Goal: Task Accomplishment & Management: Use online tool/utility

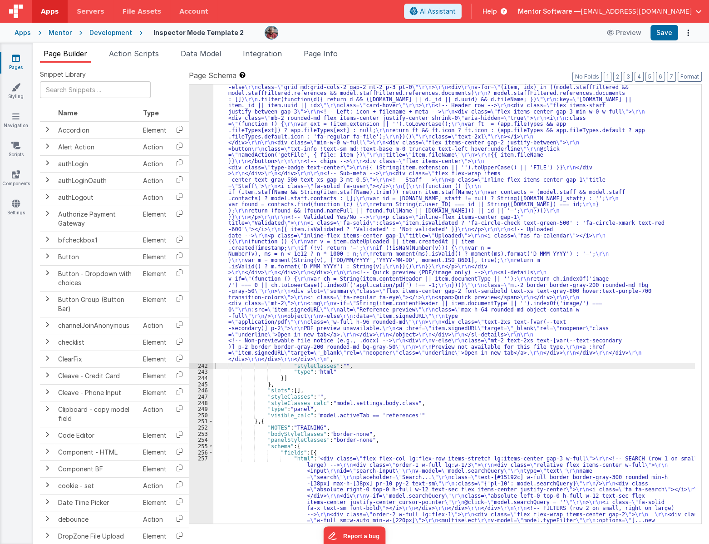
scroll to position [2532, 0]
click at [387, 182] on div ""html" : "<div class= \" flex flex-col gap-4 \" > \r\n <!-- ===================…" at bounding box center [454, 341] width 482 height 1145
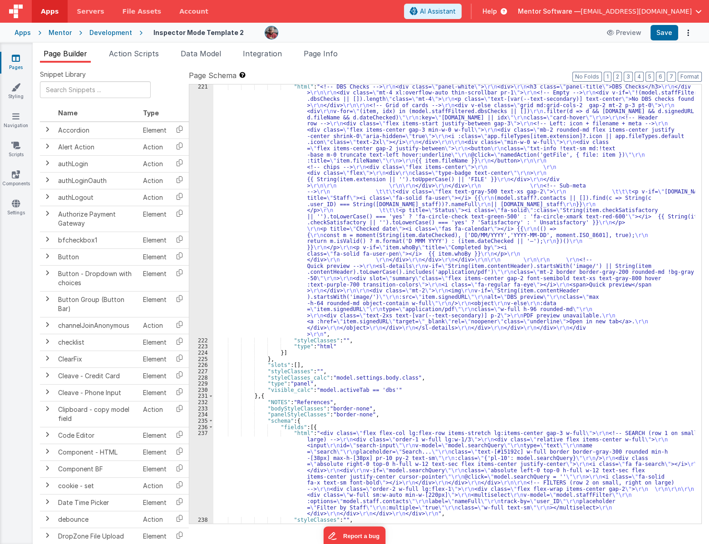
scroll to position [1740, 0]
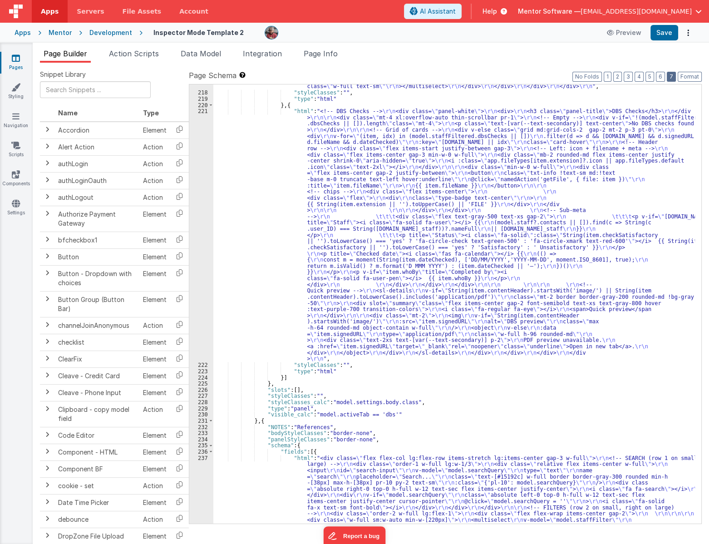
click at [675, 77] on button "7" at bounding box center [671, 77] width 9 height 10
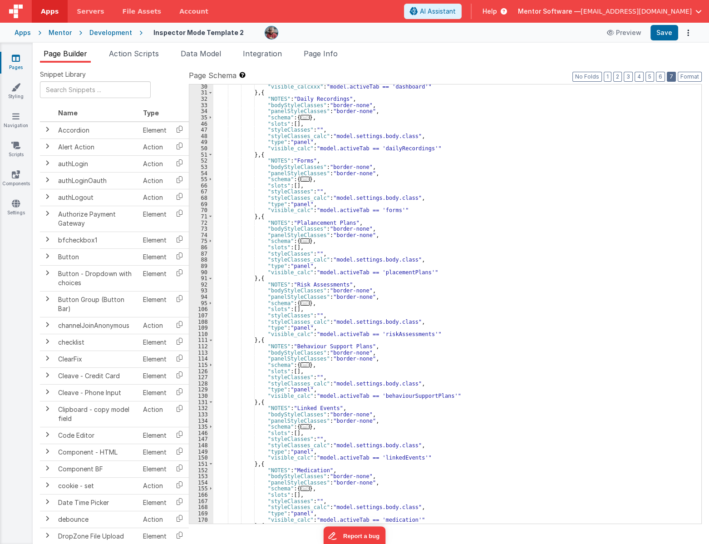
scroll to position [187, 0]
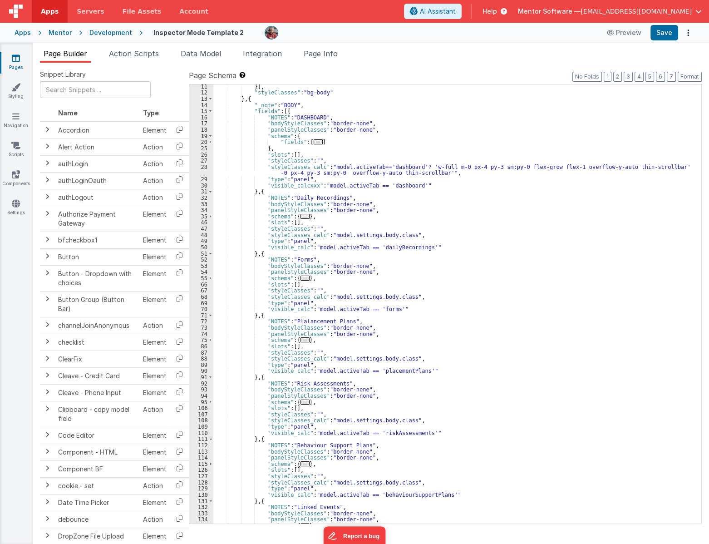
click at [310, 135] on div "}] , "styleClasses" : "bg-body" } , { "_note" : "BODY" , "fields" : [{ "NOTES" …" at bounding box center [454, 309] width 482 height 451
click at [314, 140] on span "..." at bounding box center [318, 141] width 9 height 5
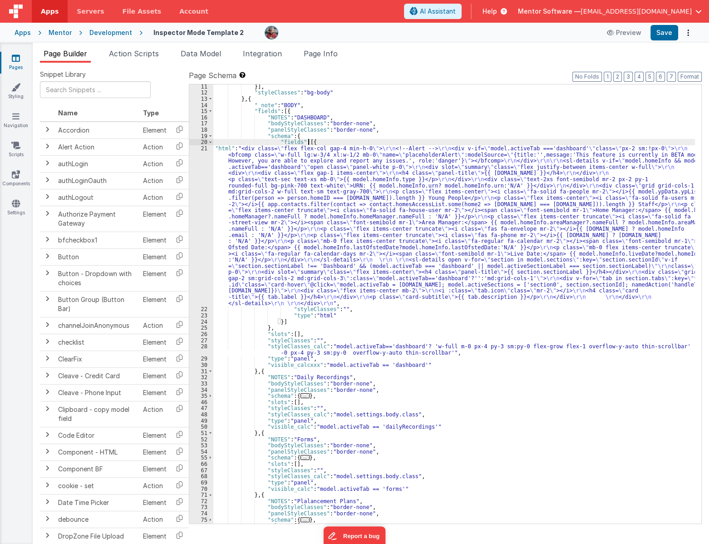
click at [302, 172] on div "}] , "styleClasses" : "bg-body" } , { "_note" : "BODY" , "fields" : [{ "NOTES" …" at bounding box center [454, 309] width 482 height 451
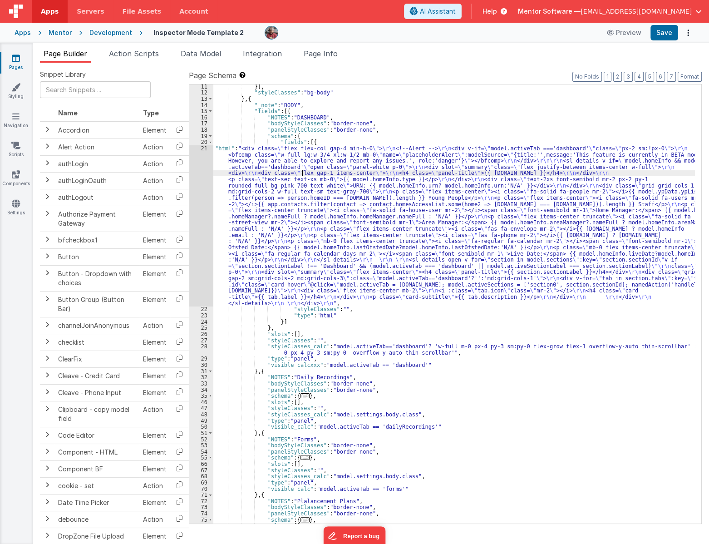
click at [195, 219] on div "21" at bounding box center [201, 225] width 24 height 161
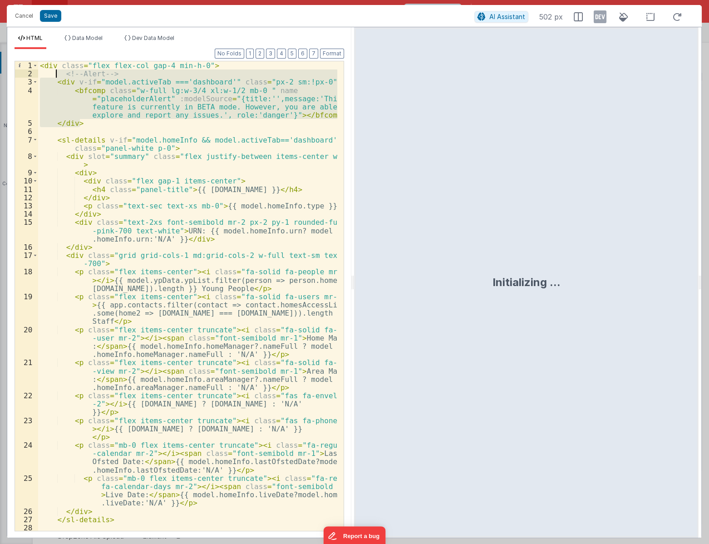
drag, startPoint x: 95, startPoint y: 122, endPoint x: 54, endPoint y: 76, distance: 61.7
click at [54, 76] on div "< div class = "flex flex-col gap-4 min-h-0" > <!-- Alert --> < div v-if = "mode…" at bounding box center [188, 304] width 300 height 486
click at [26, 15] on button "Cancel" at bounding box center [23, 16] width 27 height 13
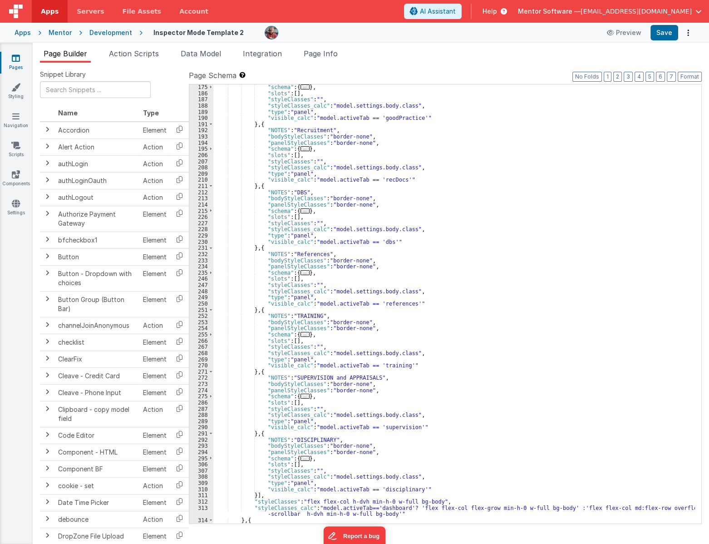
scroll to position [1009, 0]
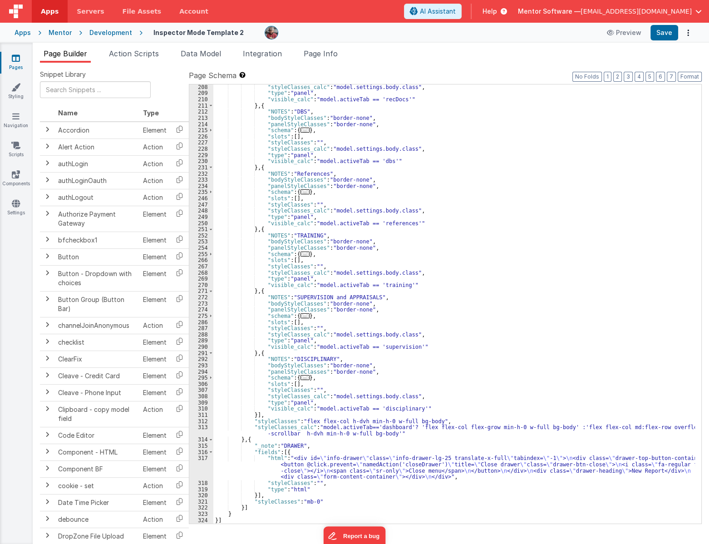
click at [302, 379] on span "..." at bounding box center [304, 377] width 9 height 5
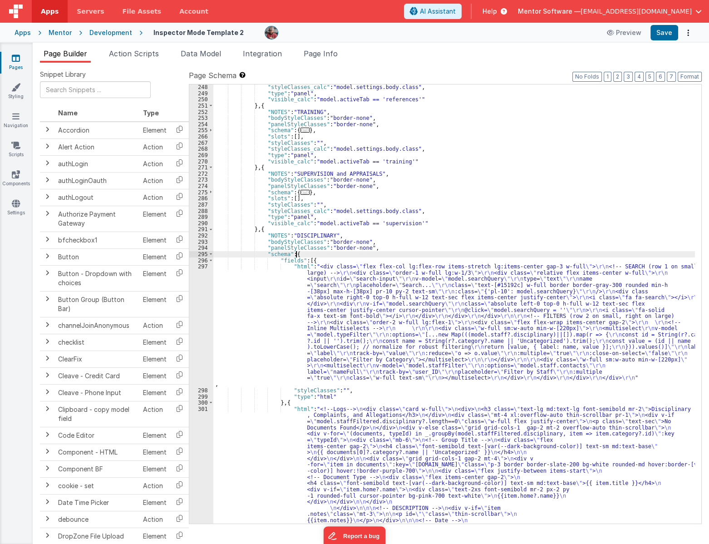
scroll to position [1257, 0]
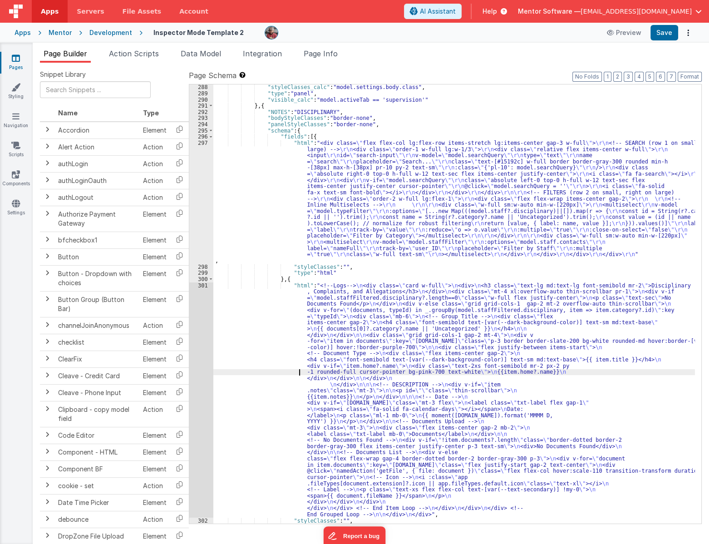
click at [245, 373] on div ""styleClasses_calc" : "model.settings.body.class" , "type" : "panel" , "visible…" at bounding box center [454, 309] width 482 height 451
click at [196, 389] on div "301" at bounding box center [201, 399] width 24 height 235
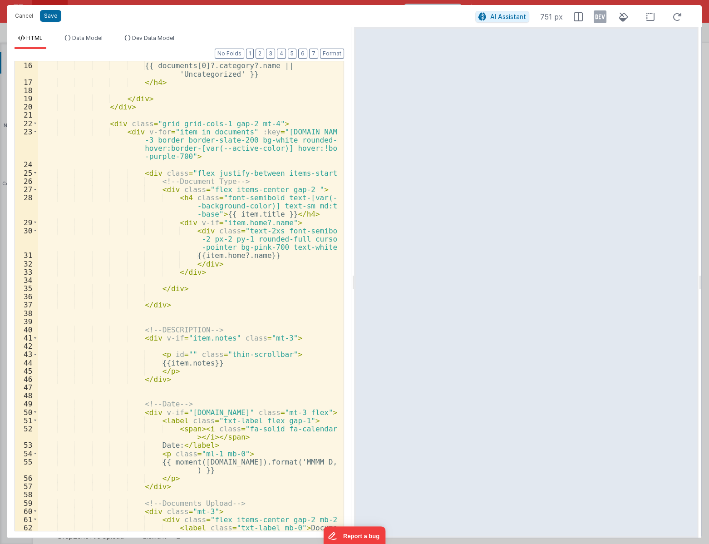
scroll to position [296, 0]
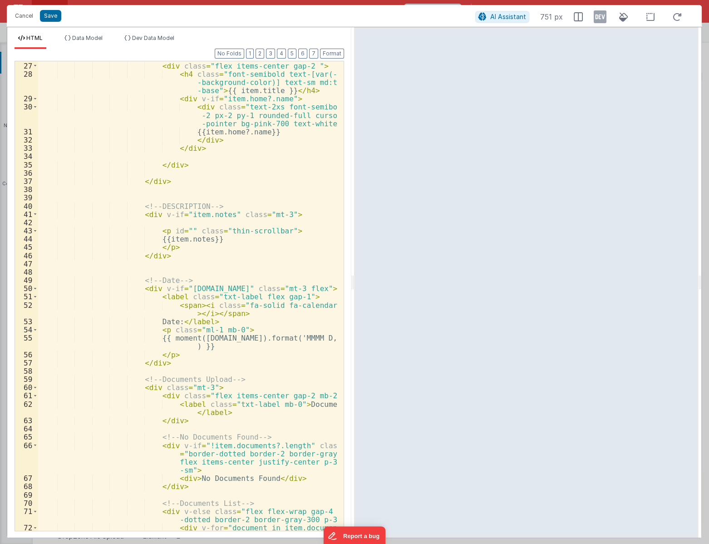
click at [204, 347] on div "<!-- Document Type --> < div class = "flex items-center gap-2 " > < h4 class = …" at bounding box center [188, 304] width 300 height 502
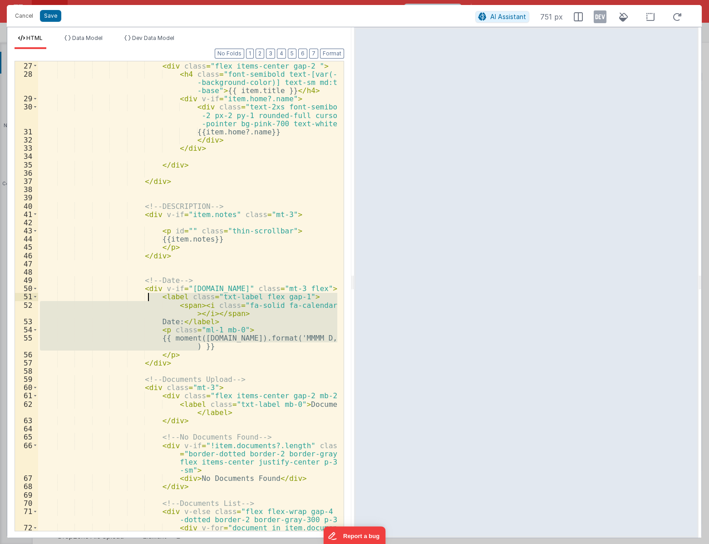
drag, startPoint x: 212, startPoint y: 345, endPoint x: 148, endPoint y: 300, distance: 78.4
click at [148, 300] on div "<!-- Document Type --> < div class = "flex items-center gap-2 " > < h4 class = …" at bounding box center [188, 304] width 300 height 502
click at [214, 350] on div "<!-- Document Type --> < div class = "flex items-center gap-2 " > < h4 class = …" at bounding box center [188, 304] width 300 height 502
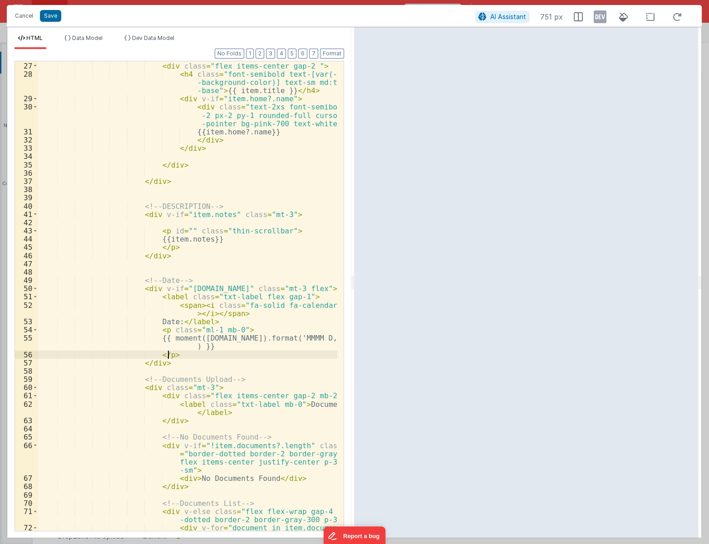
click at [211, 346] on div "<!-- Document Type --> < div class = "flex items-center gap-2 " > < h4 class = …" at bounding box center [188, 304] width 300 height 502
click at [210, 351] on div "<!-- Document Type --> < div class = "flex items-center gap-2 " > < h4 class = …" at bounding box center [188, 304] width 300 height 502
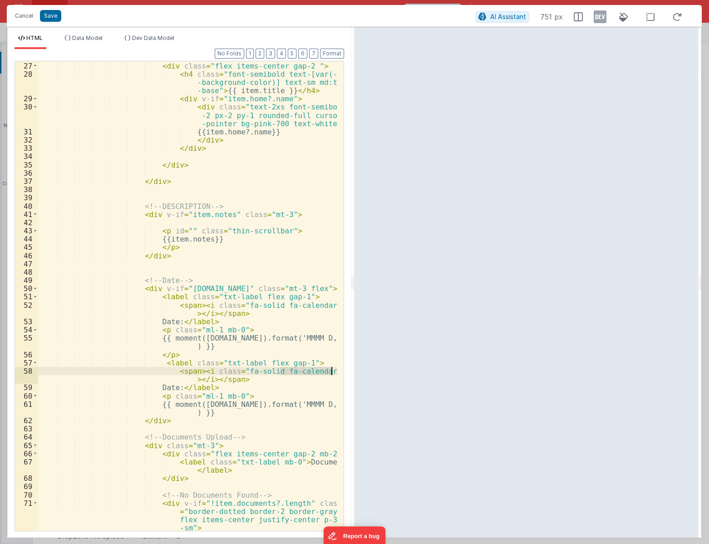
drag, startPoint x: 280, startPoint y: 371, endPoint x: 330, endPoint y: 372, distance: 50.8
click at [330, 372] on div "<!-- Document Type --> < div class = "flex items-center gap-2 " > < h4 class = …" at bounding box center [188, 308] width 300 height 511
drag, startPoint x: 164, startPoint y: 404, endPoint x: 178, endPoint y: 404, distance: 14.1
click at [178, 404] on div "<!-- Document Type --> < div class = "flex items-center gap-2 " > < h4 class = …" at bounding box center [188, 308] width 300 height 511
click at [177, 404] on div "<!-- Document Type --> < div class = "flex items-center gap-2 " > < h4 class = …" at bounding box center [187, 295] width 299 height 469
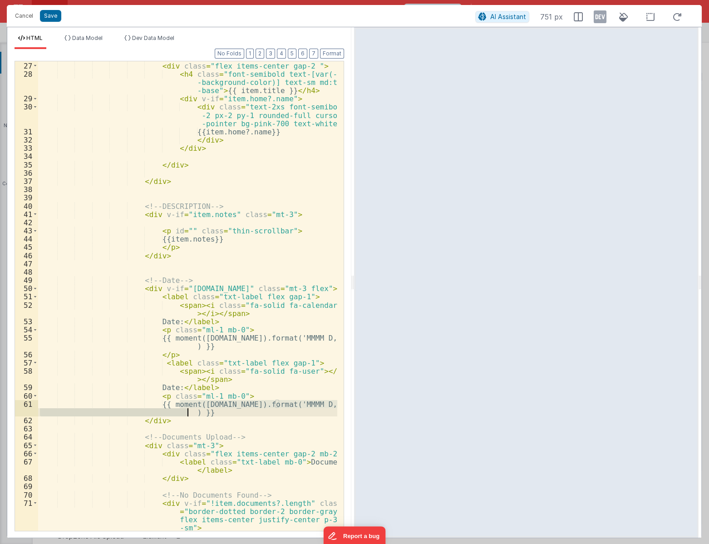
drag, startPoint x: 179, startPoint y: 404, endPoint x: 187, endPoint y: 414, distance: 12.9
click at [187, 414] on div "<!-- Document Type --> < div class = "flex items-center gap-2 " > < h4 class = …" at bounding box center [188, 308] width 300 height 511
paste textarea
click at [51, 18] on button "Save" at bounding box center [50, 16] width 21 height 12
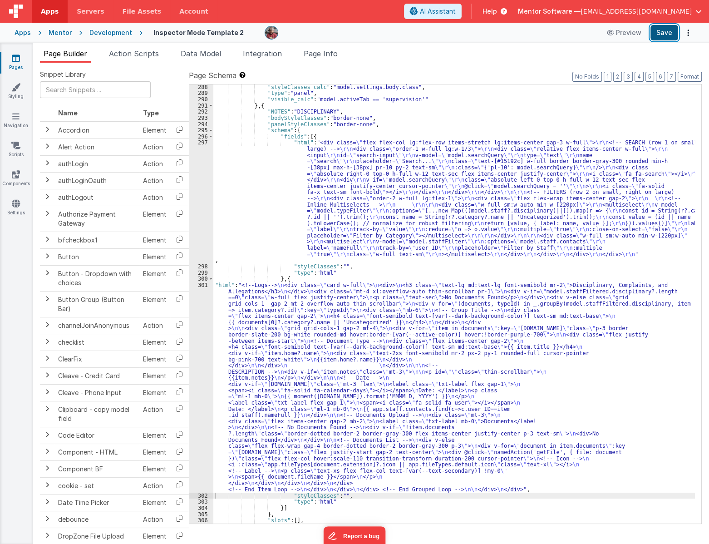
click at [666, 33] on button "Save" at bounding box center [664, 32] width 28 height 15
drag, startPoint x: 630, startPoint y: 407, endPoint x: 599, endPoint y: 397, distance: 32.7
click at [630, 407] on div ""styleClasses_calc" : "model.settings.body.class" , "type" : "panel" , "visible…" at bounding box center [454, 309] width 482 height 451
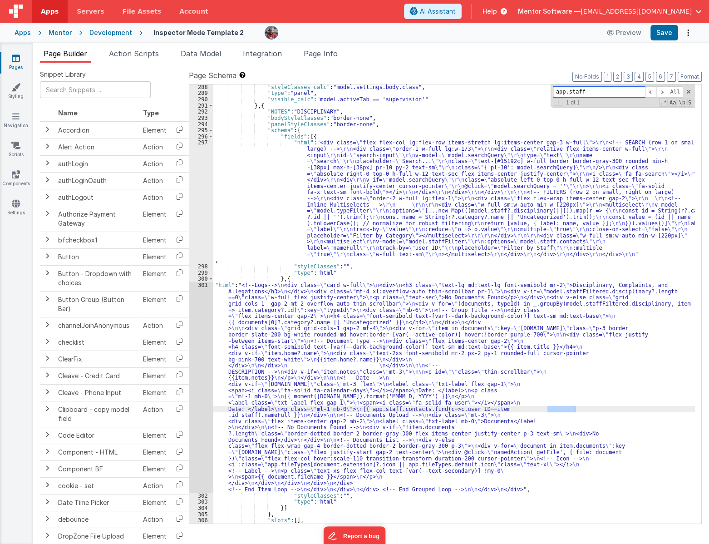
type input "app.staff"
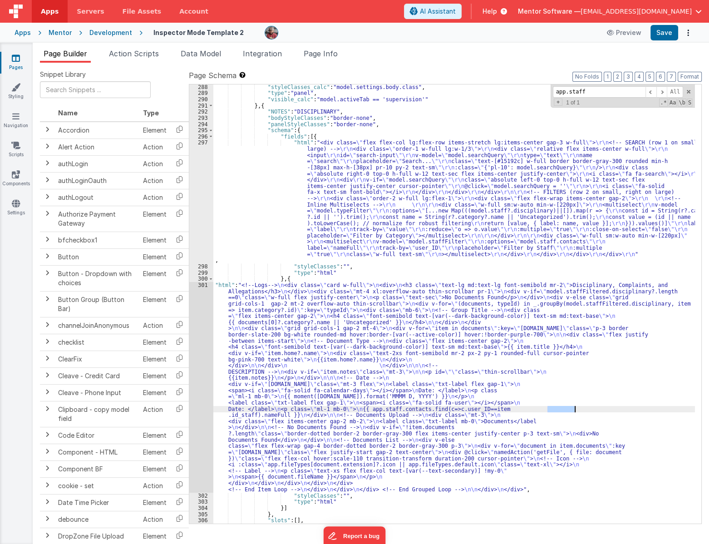
click at [553, 410] on div ""styleClasses_calc" : "model.settings.body.class" , "type" : "panel" , "visible…" at bounding box center [454, 303] width 482 height 439
click at [553, 410] on div ""styleClasses_calc" : "model.settings.body.class" , "type" : "panel" , "visible…" at bounding box center [454, 309] width 482 height 451
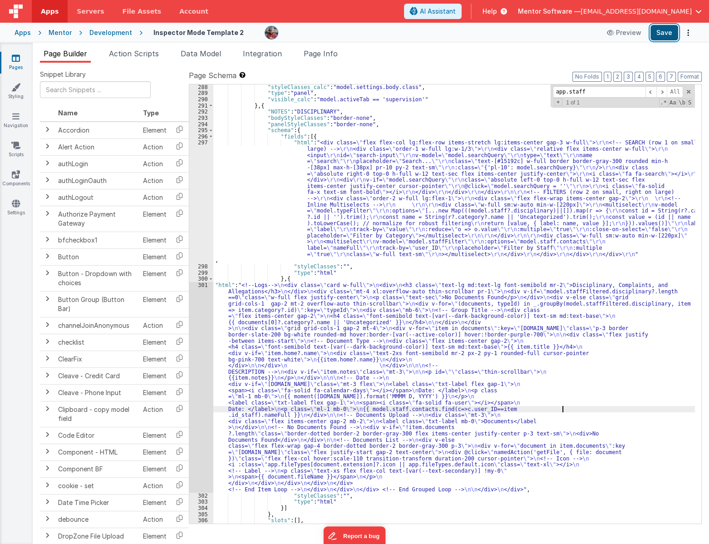
click at [667, 29] on button "Save" at bounding box center [664, 32] width 28 height 15
click at [413, 356] on div ""styleClasses_calc" : "model.settings.body.class" , "type" : "panel" , "visible…" at bounding box center [454, 309] width 482 height 451
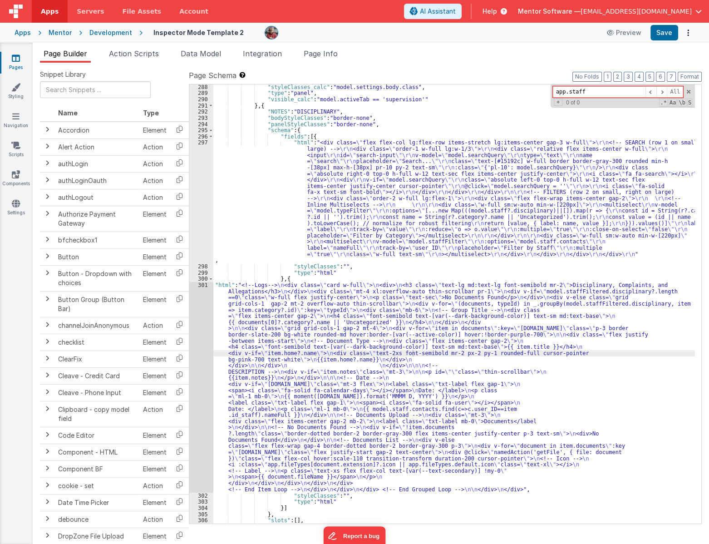
click at [405, 413] on div ""styleClasses_calc" : "model.settings.body.class" , "type" : "panel" , "visible…" at bounding box center [454, 309] width 482 height 451
click at [414, 409] on div ""styleClasses_calc" : "model.settings.body.class" , "type" : "panel" , "visible…" at bounding box center [454, 309] width 482 height 451
click at [559, 409] on div ""styleClasses_calc" : "model.settings.body.class" , "type" : "panel" , "visible…" at bounding box center [454, 309] width 482 height 451
click at [394, 408] on div ""styleClasses_calc" : "model.settings.body.class" , "type" : "panel" , "visible…" at bounding box center [454, 309] width 482 height 451
click at [513, 404] on div ""styleClasses_calc" : "model.settings.body.class" , "type" : "panel" , "visible…" at bounding box center [454, 309] width 482 height 451
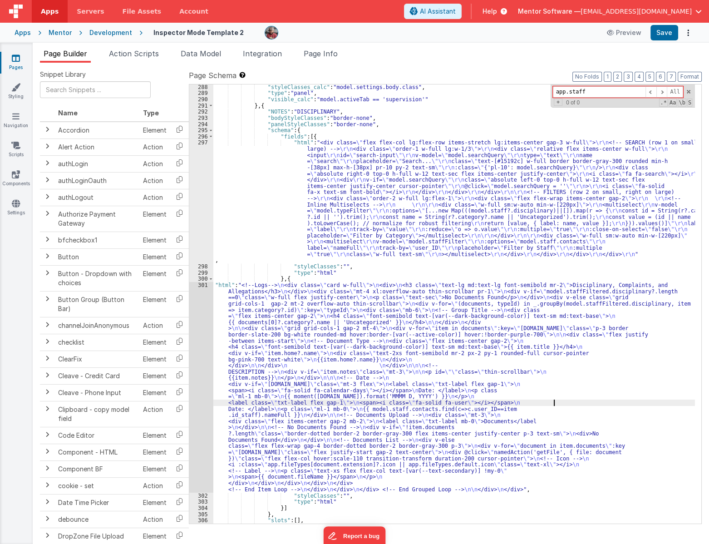
click at [555, 404] on div ""styleClasses_calc" : "model.settings.body.class" , "type" : "panel" , "visible…" at bounding box center [454, 309] width 482 height 451
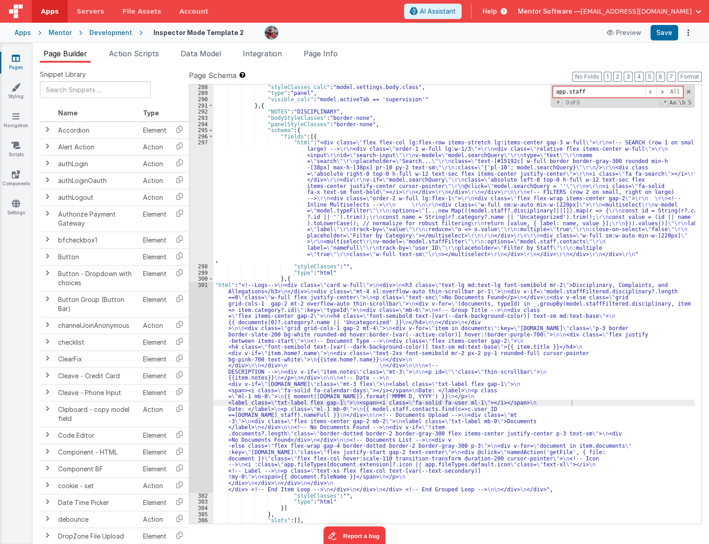
click at [678, 35] on div "Preview Save" at bounding box center [647, 32] width 93 height 15
click at [673, 33] on button "Save" at bounding box center [664, 32] width 28 height 15
click at [252, 407] on div ""styleClasses_calc" : "model.settings.body.class" , "type" : "panel" , "visible…" at bounding box center [454, 309] width 482 height 451
click at [252, 409] on div ""styleClasses_calc" : "model.settings.body.class" , "type" : "panel" , "visible…" at bounding box center [454, 309] width 482 height 451
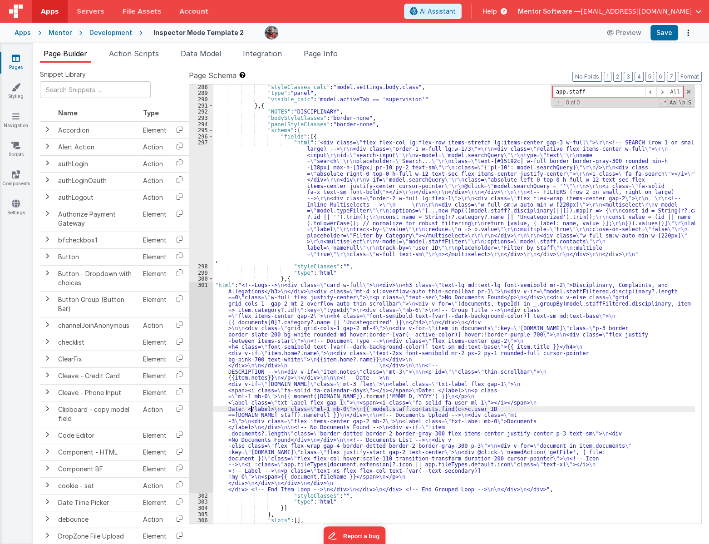
click at [252, 409] on div ""styleClasses_calc" : "model.settings.body.class" , "type" : "panel" , "visible…" at bounding box center [454, 309] width 482 height 451
click at [660, 31] on button "Save" at bounding box center [664, 32] width 28 height 15
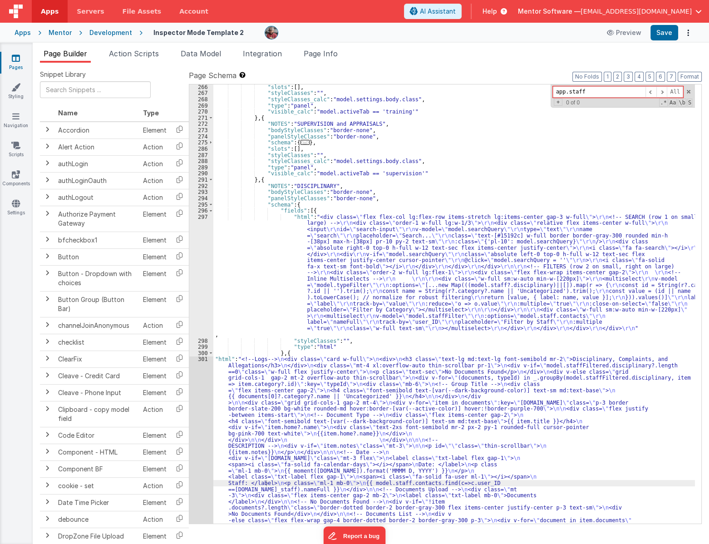
scroll to position [1133, 0]
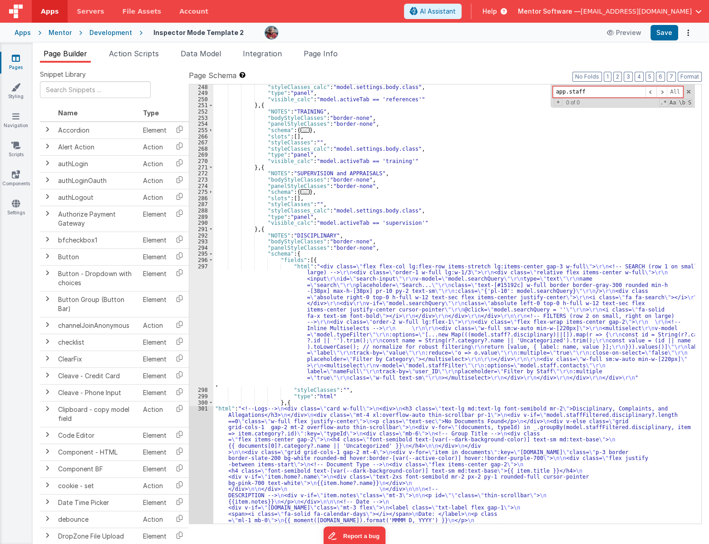
click at [300, 191] on span "..." at bounding box center [304, 191] width 9 height 5
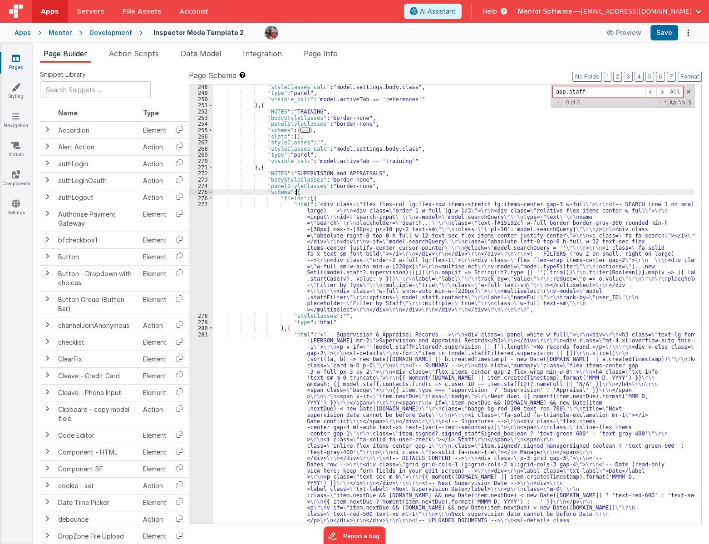
click at [281, 259] on div ""styleClasses_calc" : "model.settings.body.class" , "type" : "panel" , "visible…" at bounding box center [454, 483] width 482 height 798
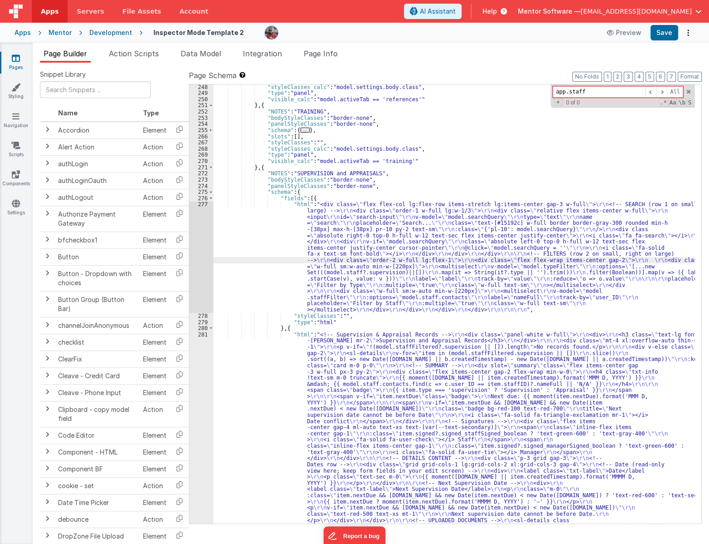
click at [254, 376] on div ""styleClasses_calc" : "model.settings.body.class" , "type" : "panel" , "visible…" at bounding box center [454, 483] width 482 height 798
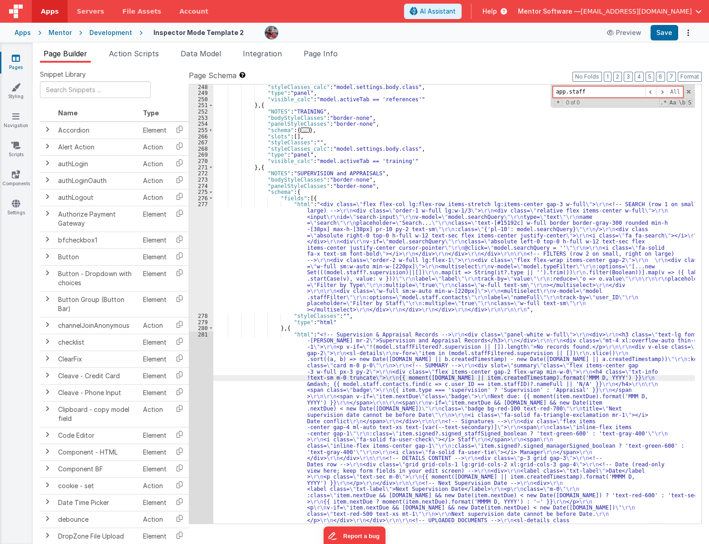
scroll to position [1300, 0]
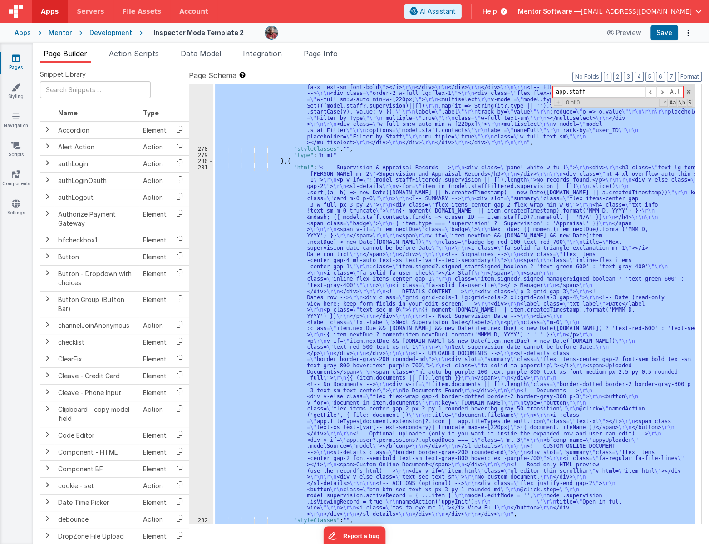
click at [198, 384] on div "281" at bounding box center [201, 340] width 24 height 353
click at [196, 380] on div "281" at bounding box center [201, 340] width 24 height 353
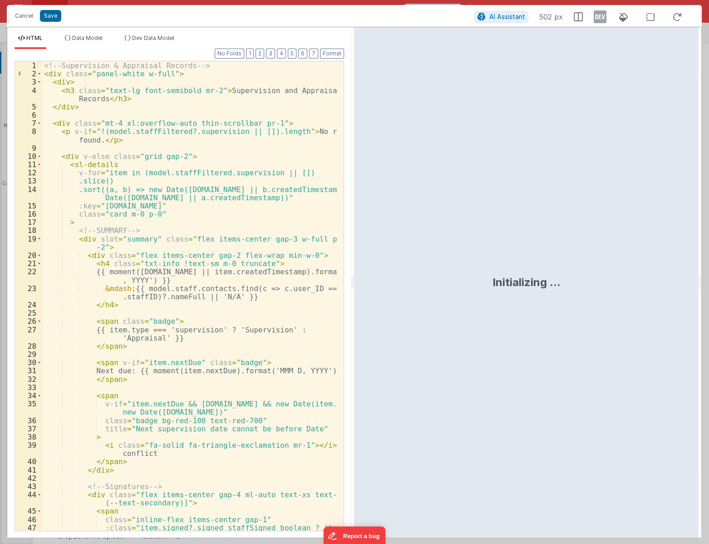
click at [255, 306] on div "<!-- Supervision & Appraisal Records --> < div class = "panel-white w-full" > <…" at bounding box center [189, 308] width 295 height 494
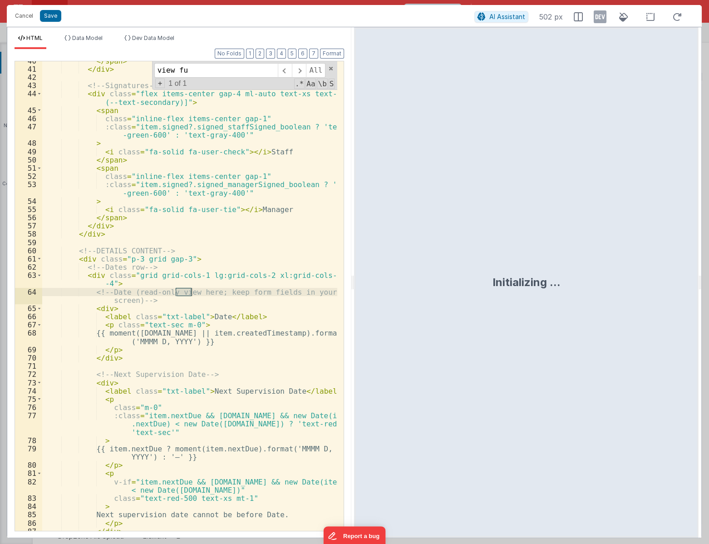
scroll to position [1123, 0]
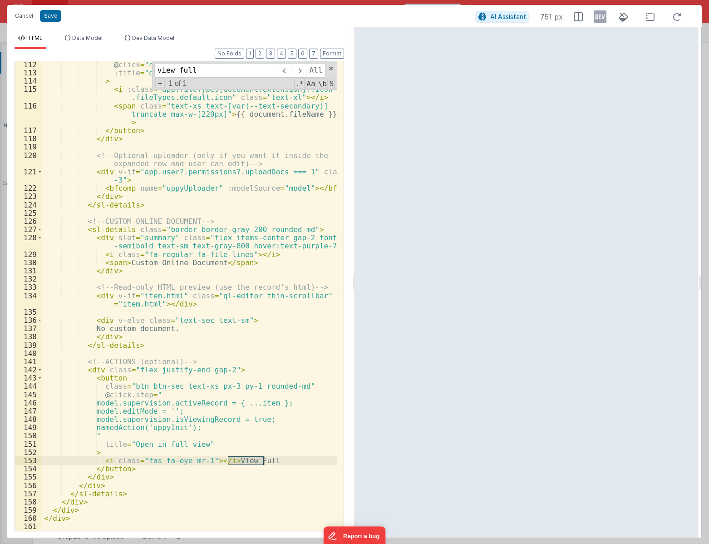
type input "view full"
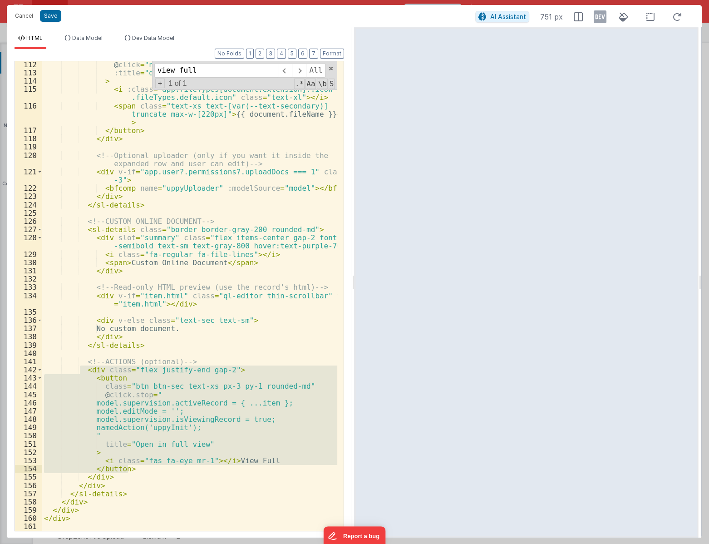
drag, startPoint x: 81, startPoint y: 369, endPoint x: 110, endPoint y: 397, distance: 40.1
click at [141, 472] on div "@ click = "namedAction('getFile', { file: document })" :title = "document.fileN…" at bounding box center [189, 303] width 295 height 486
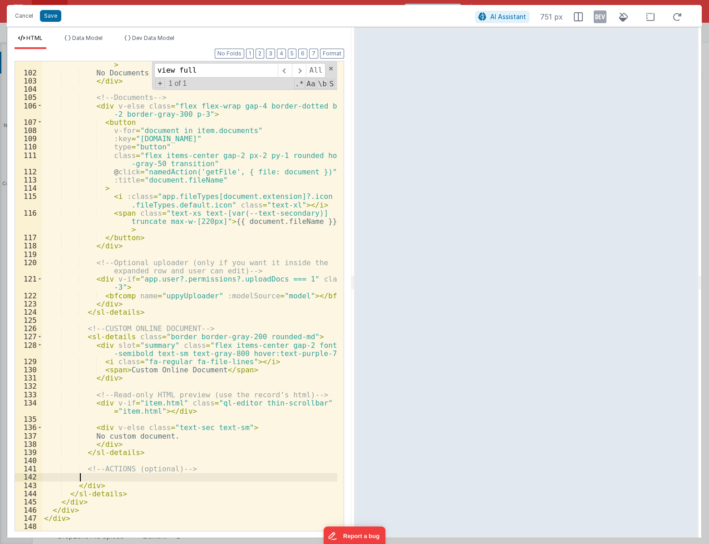
scroll to position [1016, 0]
click at [53, 10] on div "Cancel Save" at bounding box center [242, 16] width 465 height 13
click at [55, 20] on button "Save" at bounding box center [50, 16] width 21 height 12
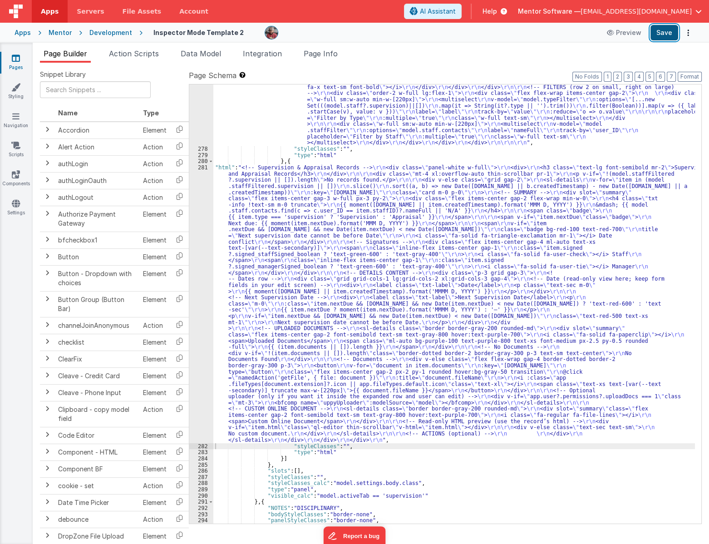
click at [670, 35] on button "Save" at bounding box center [664, 32] width 28 height 15
click at [315, 340] on div ""html" : "<div class= \" flex flex-col lg:flex-row items-stretch lg:items-cente…" at bounding box center [454, 312] width 482 height 556
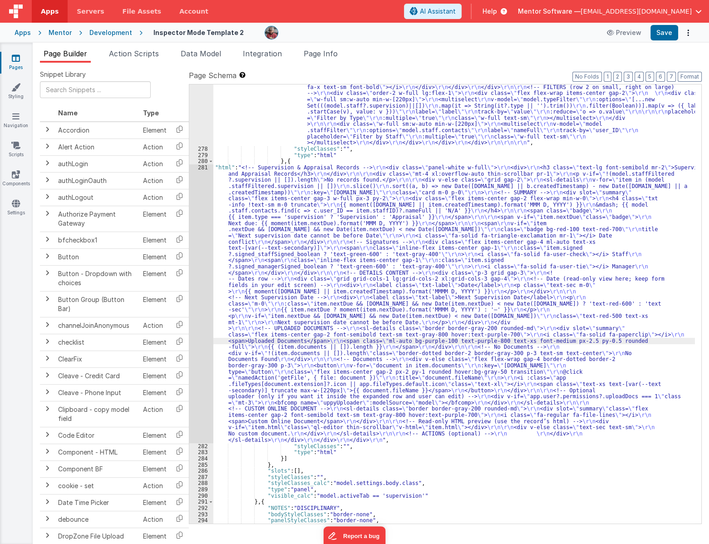
click at [13, 62] on icon at bounding box center [16, 58] width 8 height 9
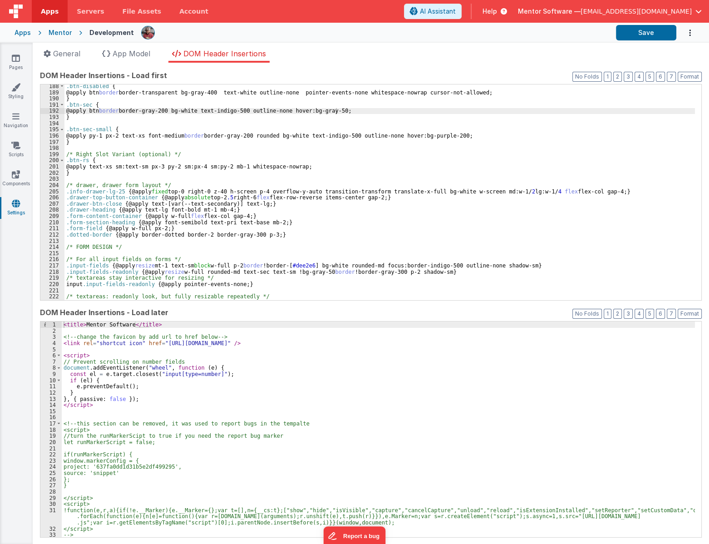
scroll to position [1183, 0]
click at [23, 64] on link "Pages" at bounding box center [16, 63] width 33 height 18
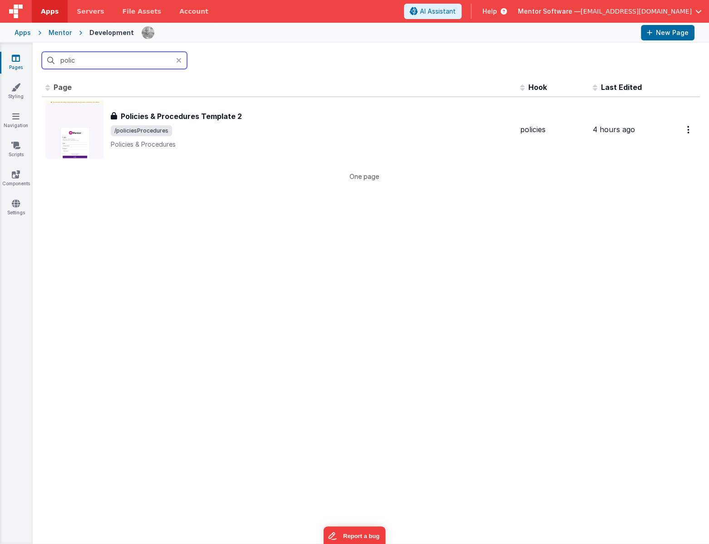
click at [123, 58] on input "polic" at bounding box center [114, 60] width 145 height 17
click at [122, 58] on input "polic" at bounding box center [114, 60] width 145 height 17
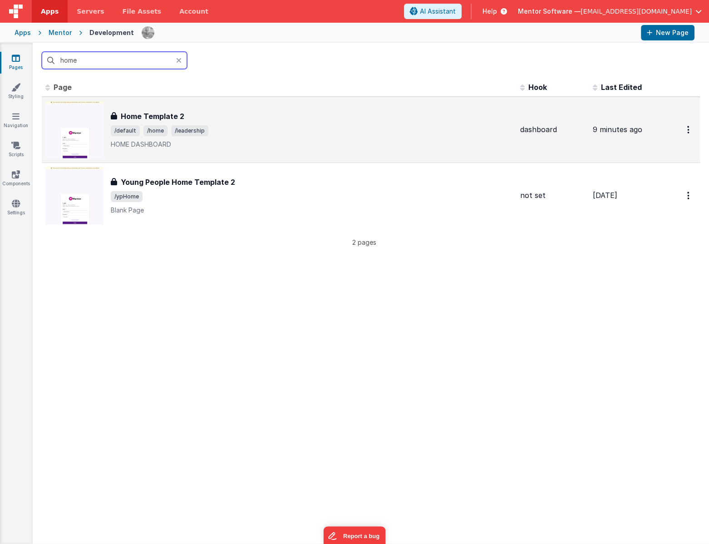
type input "home"
click at [185, 127] on span "/leadership" at bounding box center [189, 130] width 37 height 11
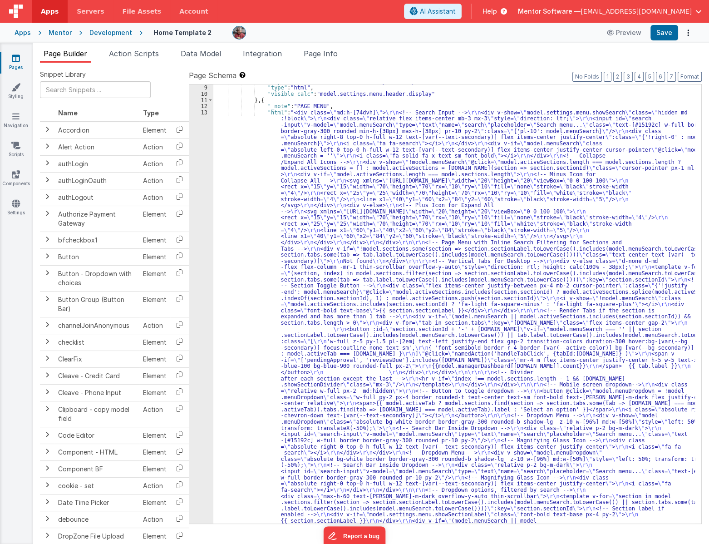
scroll to position [102, 0]
click at [672, 74] on button "7" at bounding box center [671, 77] width 9 height 10
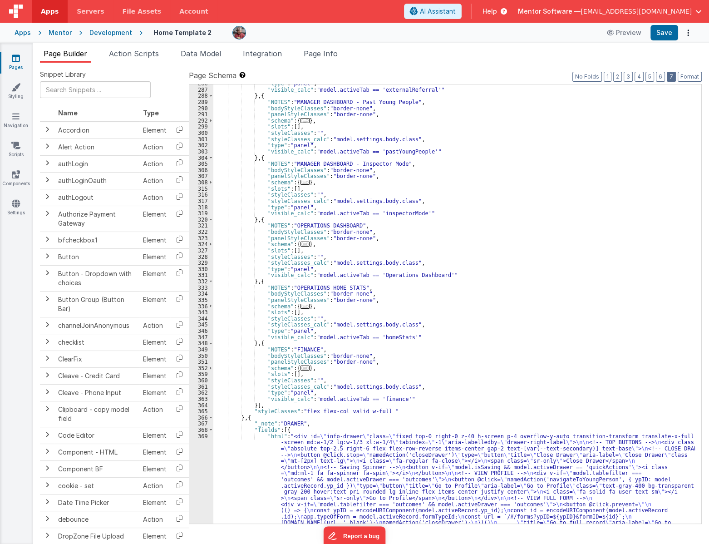
scroll to position [2158, 0]
click at [199, 54] on span "Data Model" at bounding box center [201, 53] width 40 height 9
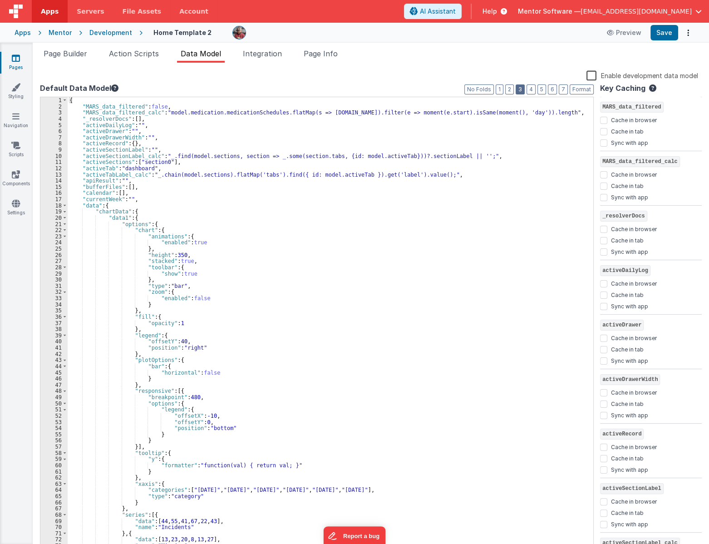
click at [520, 92] on button "3" at bounding box center [520, 89] width 9 height 10
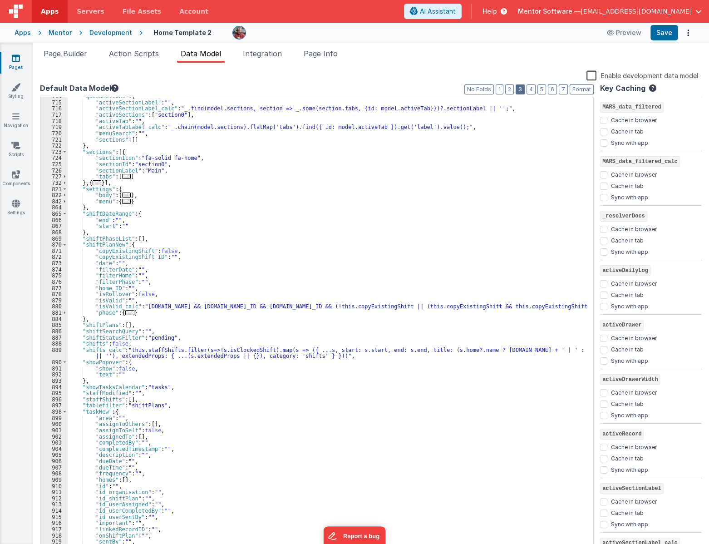
scroll to position [604, 0]
click at [95, 184] on span "..." at bounding box center [97, 182] width 9 height 5
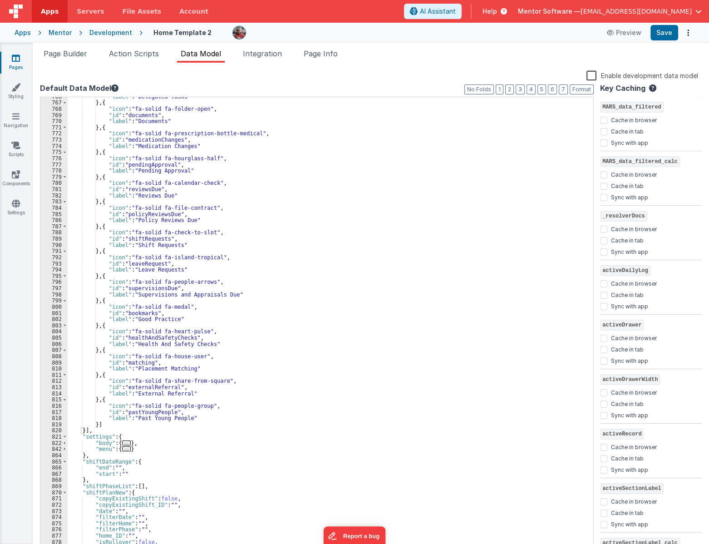
scroll to position [1049, 0]
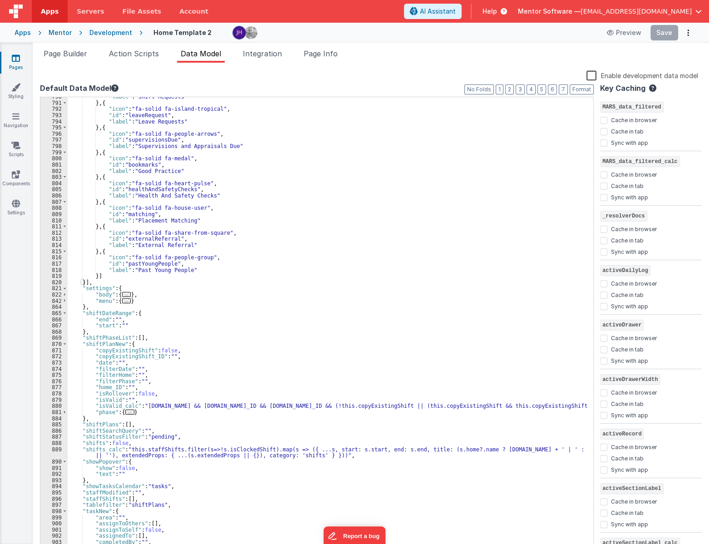
click at [144, 138] on div ""label" : "Shift Requests" } , { "icon" : "fa-solid fa-island-tropical" , "id" …" at bounding box center [327, 327] width 519 height 467
click at [15, 51] on div "Pages Styling Navigation Scripts Components Settings" at bounding box center [16, 293] width 33 height 501
click at [15, 52] on div "Pages Styling Navigation Scripts Components Settings" at bounding box center [16, 293] width 33 height 501
click at [15, 58] on icon at bounding box center [16, 58] width 8 height 9
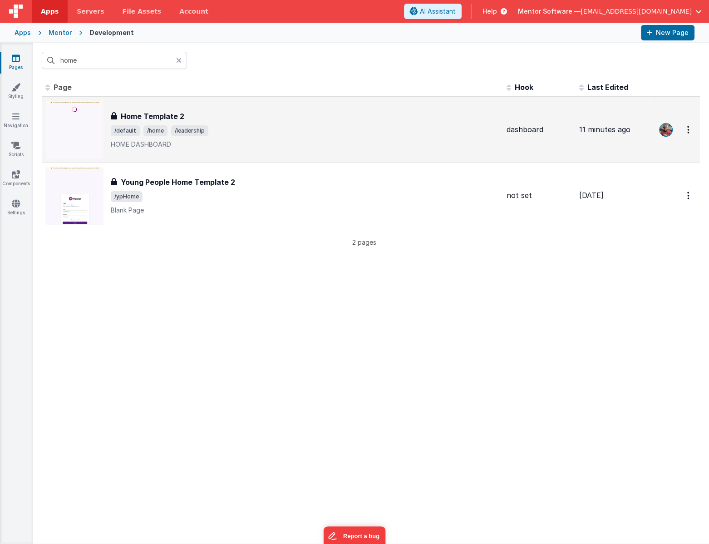
click at [290, 135] on span "/default /home /leadership" at bounding box center [305, 130] width 389 height 11
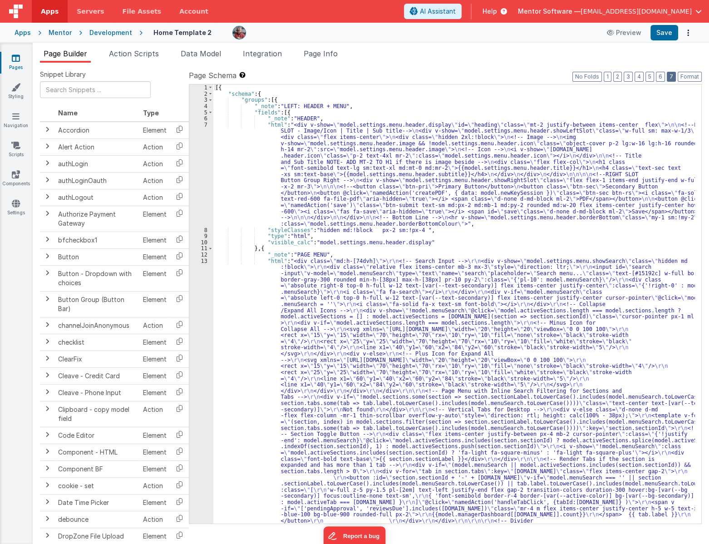
click at [670, 75] on button "7" at bounding box center [671, 77] width 9 height 10
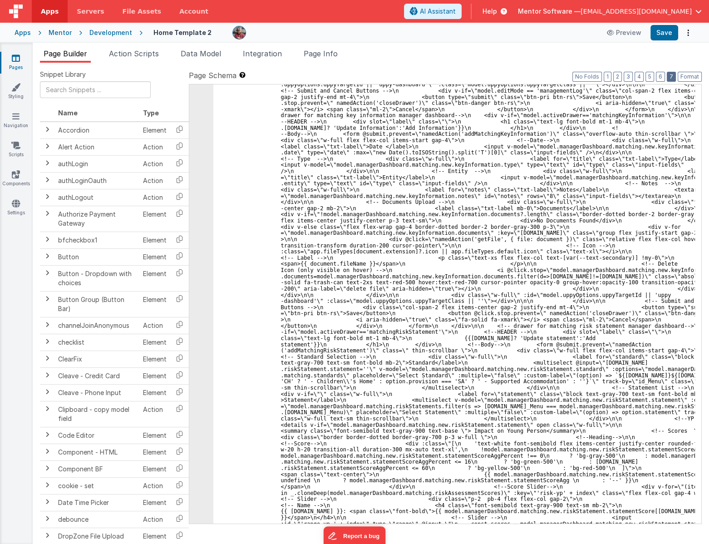
scroll to position [5876, 0]
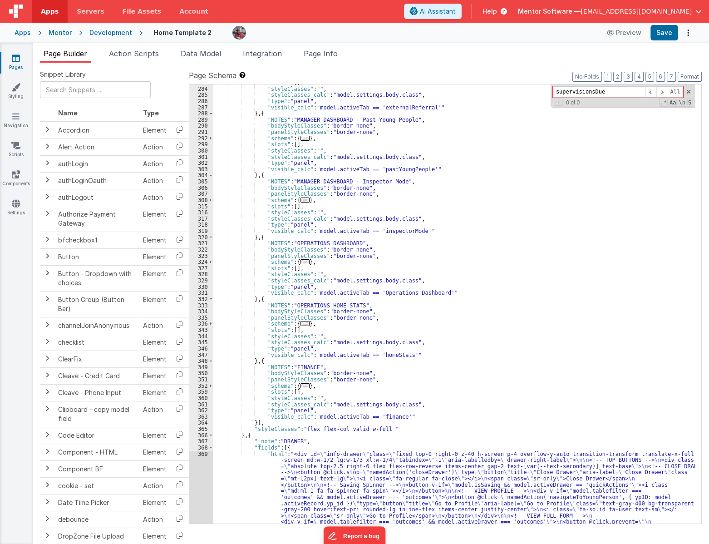
scroll to position [2140, 0]
type input "supervisionsDue"
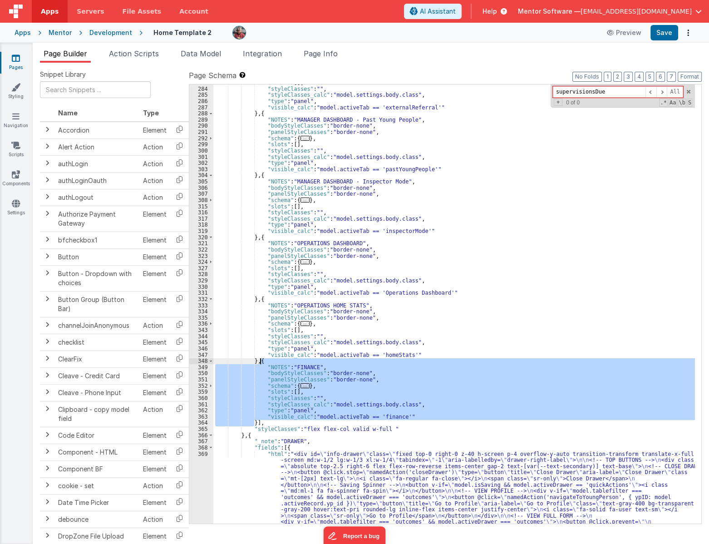
click at [254, 420] on div ""slots" : [ ] , "styleClasses" : "" , "styleClasses_calc" : "model.settings.bod…" at bounding box center [454, 303] width 482 height 439
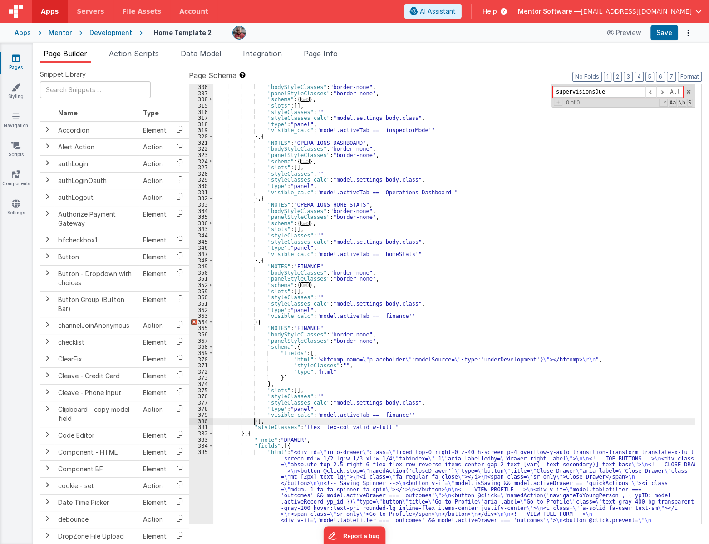
scroll to position [2241, 0]
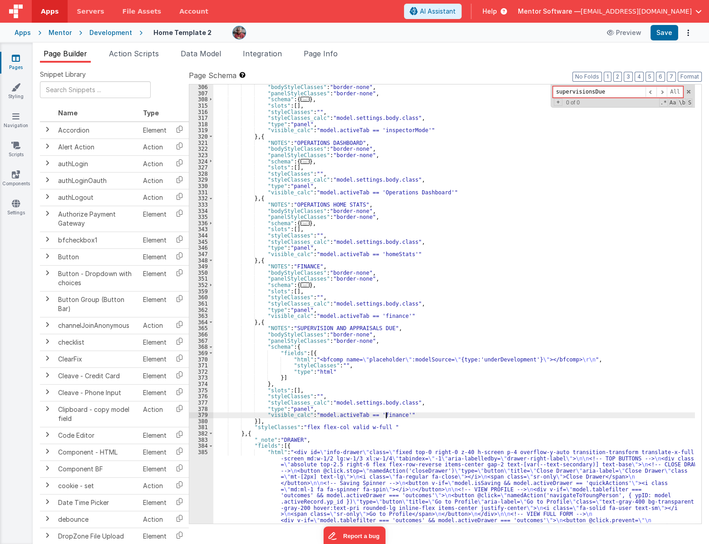
click at [666, 32] on button "Save" at bounding box center [664, 32] width 28 height 15
click at [207, 55] on span "Data Model" at bounding box center [201, 53] width 40 height 9
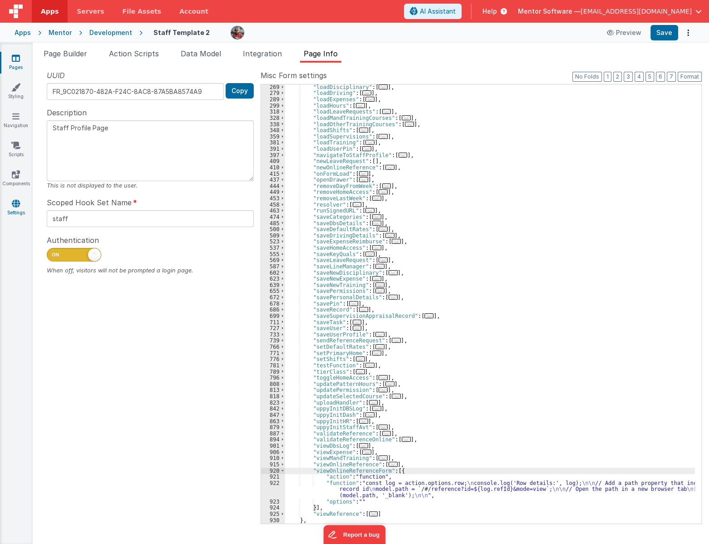
scroll to position [266, 0]
click at [19, 177] on icon at bounding box center [16, 174] width 8 height 9
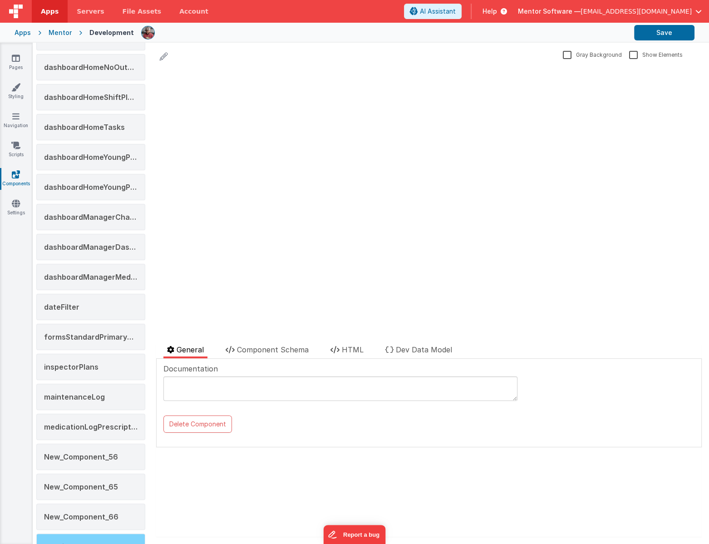
scroll to position [330, 0]
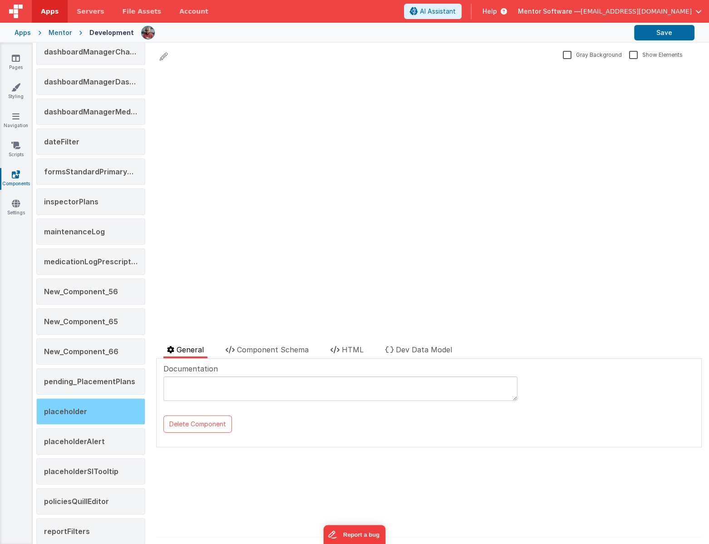
click at [108, 405] on div "placeholder" at bounding box center [90, 411] width 109 height 26
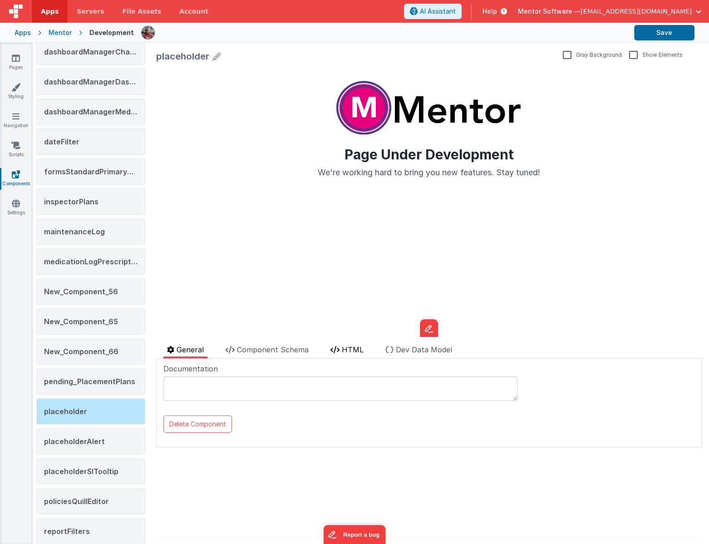
scroll to position [0, 0]
click at [359, 351] on span "HTML" at bounding box center [353, 349] width 22 height 9
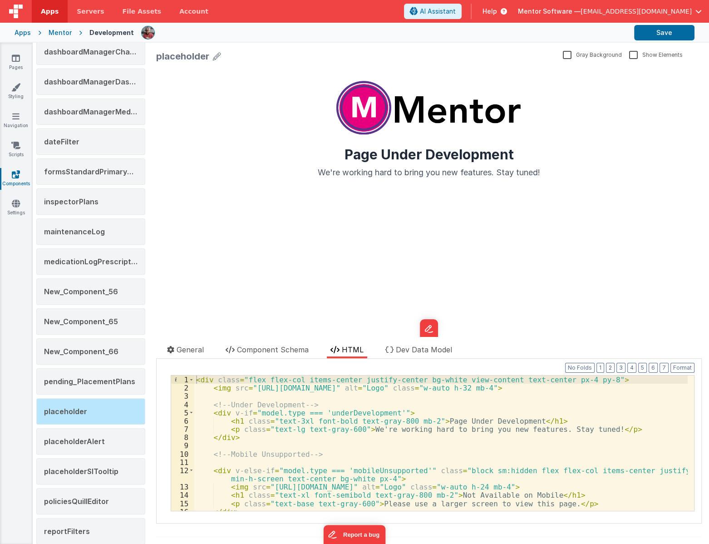
click at [354, 412] on div "< div class = "flex flex-col items-center justify-center bg-white view-content …" at bounding box center [440, 451] width 493 height 152
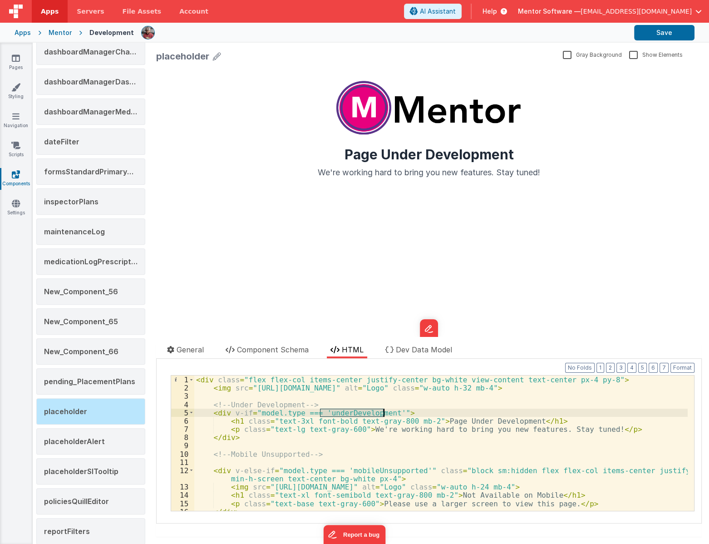
click at [354, 412] on div "< div class = "flex flex-col items-center justify-center bg-white view-content …" at bounding box center [440, 451] width 493 height 152
